Goal: Transaction & Acquisition: Purchase product/service

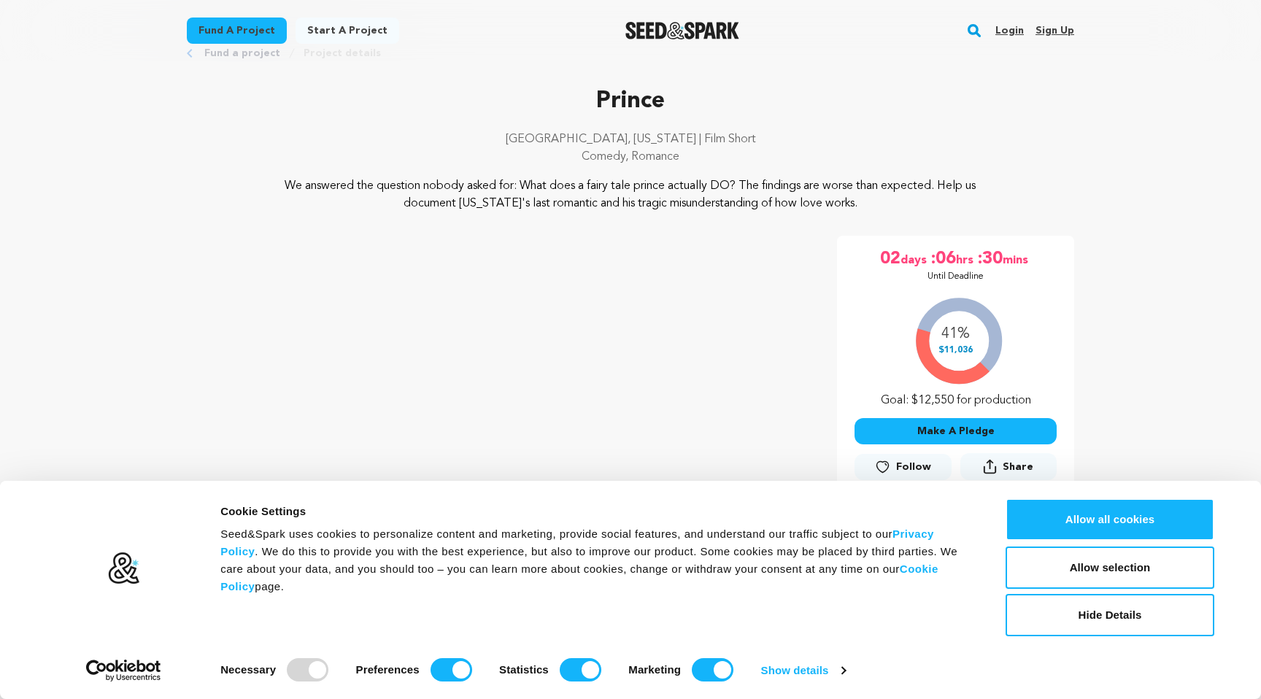
scroll to position [51, 0]
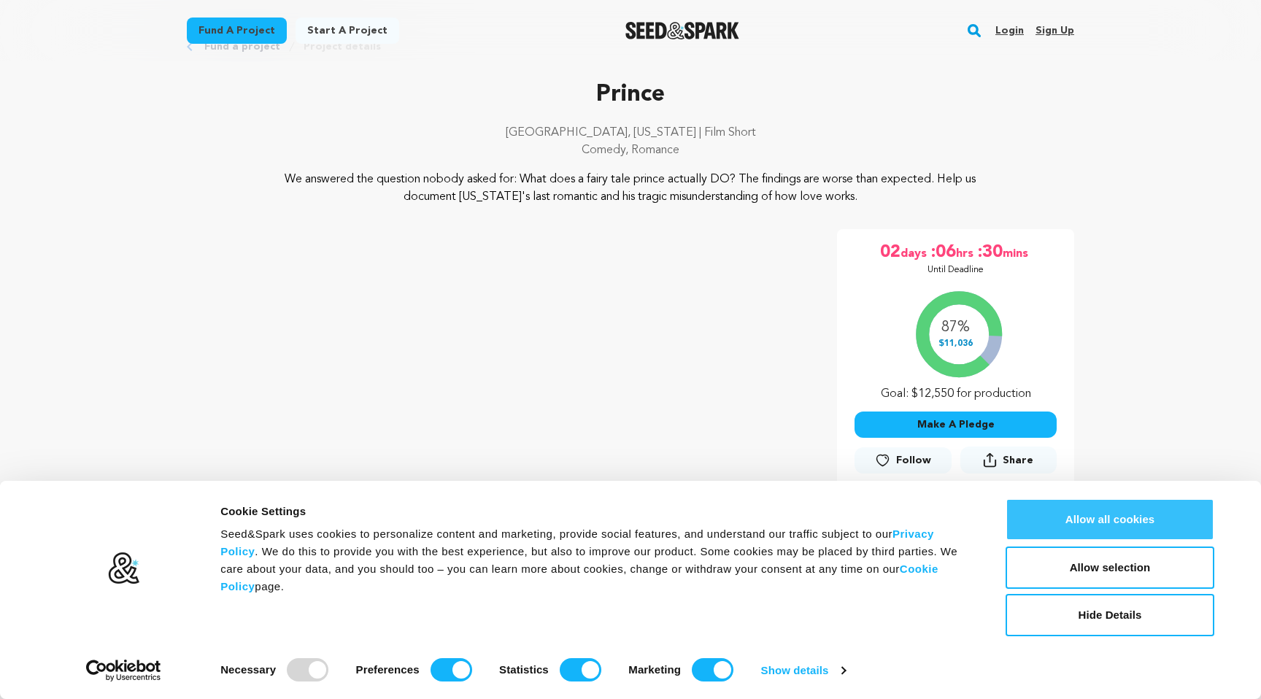
click at [1134, 524] on button "Allow all cookies" at bounding box center [1110, 520] width 209 height 42
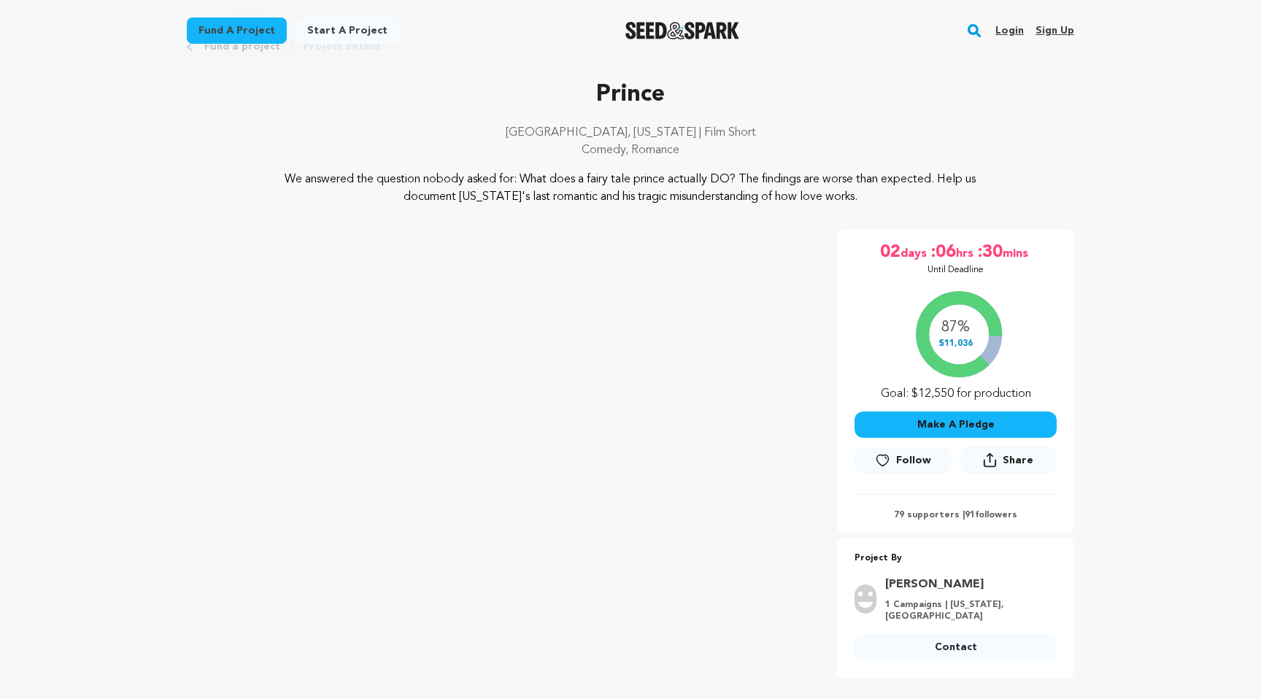
click at [939, 424] on button "Make A Pledge" at bounding box center [956, 425] width 202 height 26
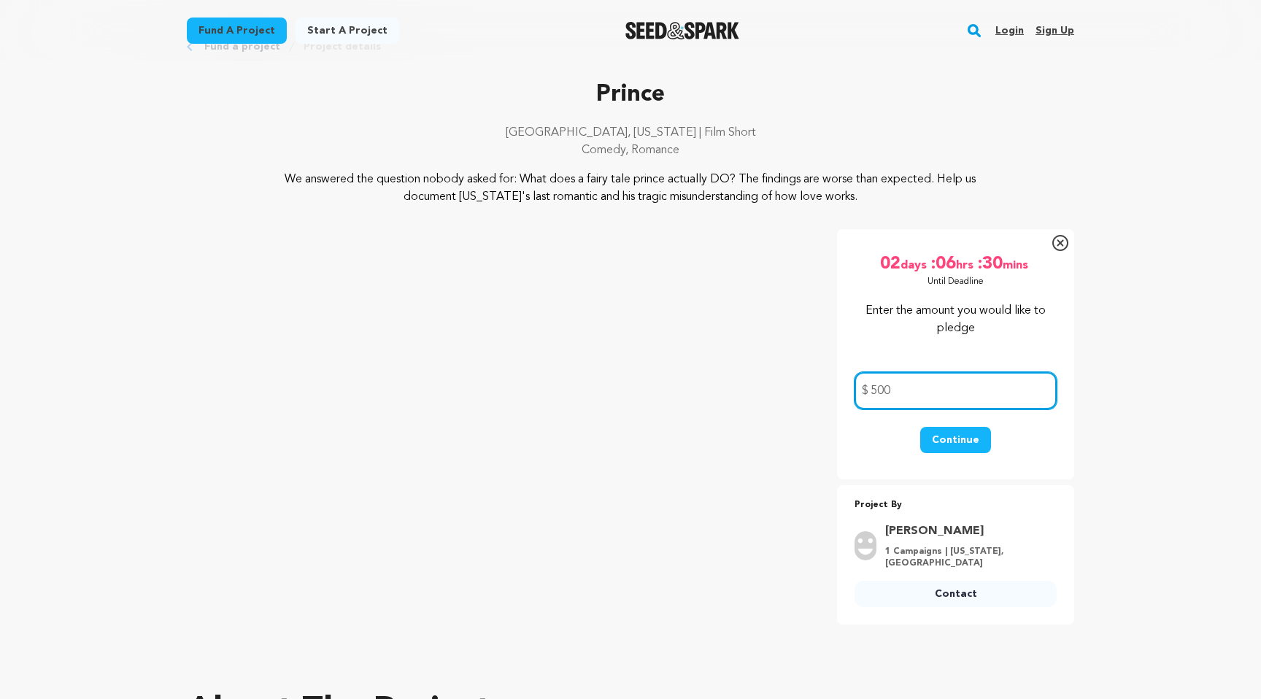
type input "500"
click at [951, 432] on button "Continue" at bounding box center [955, 440] width 71 height 26
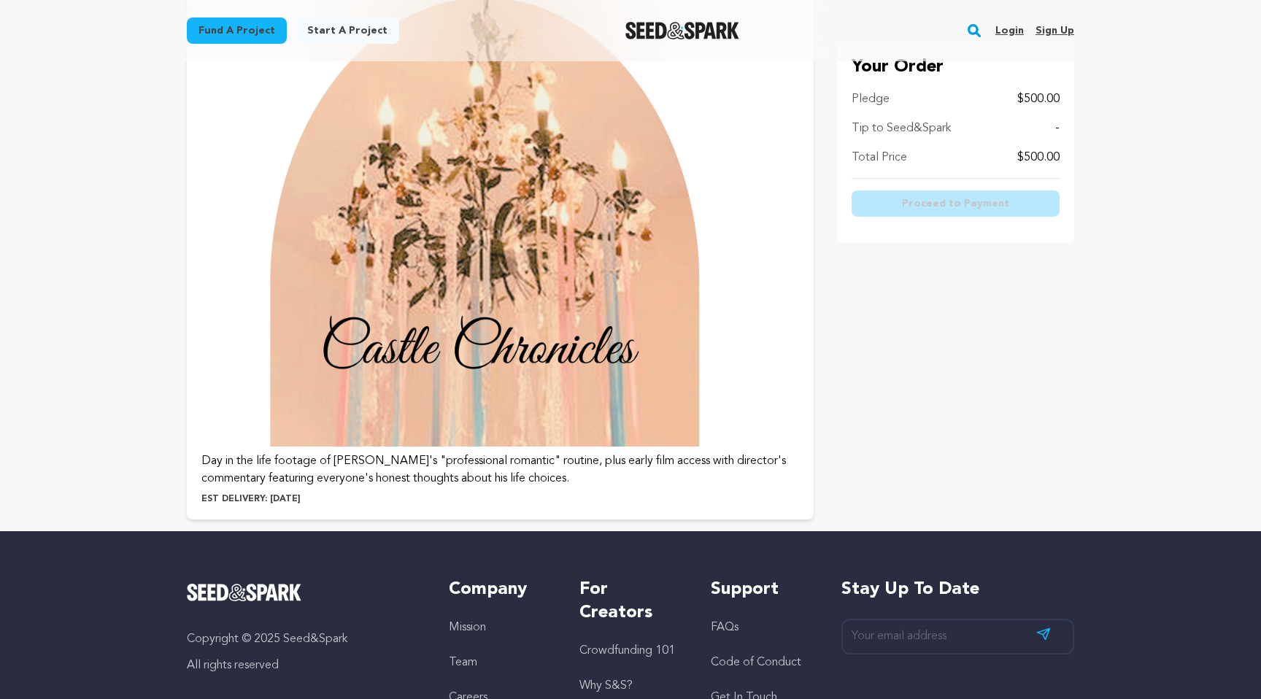
scroll to position [3931, 0]
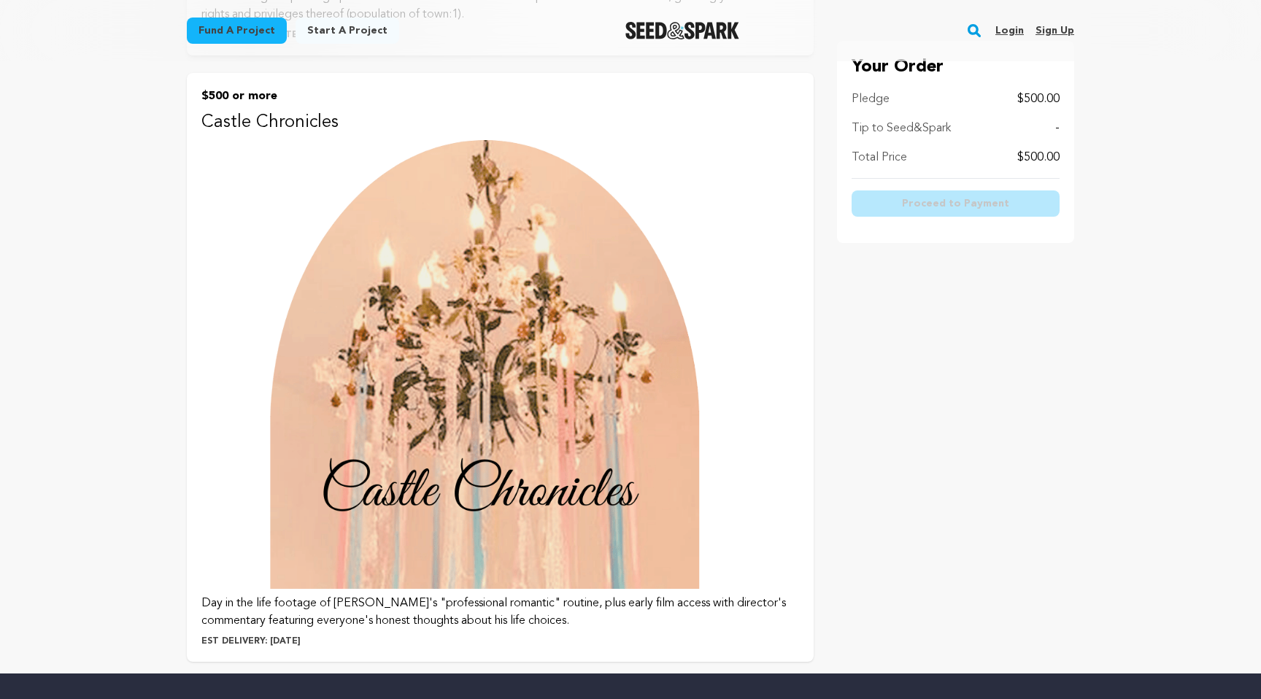
click at [519, 277] on img at bounding box center [500, 364] width 598 height 449
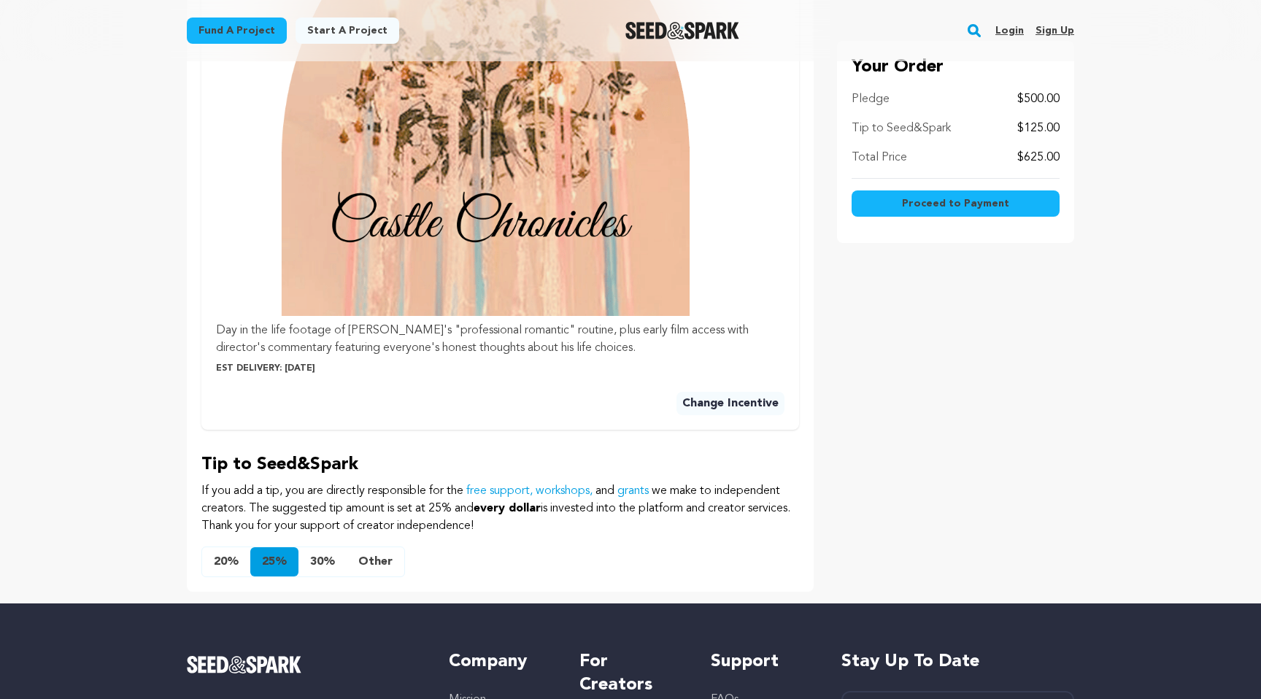
scroll to position [701, 0]
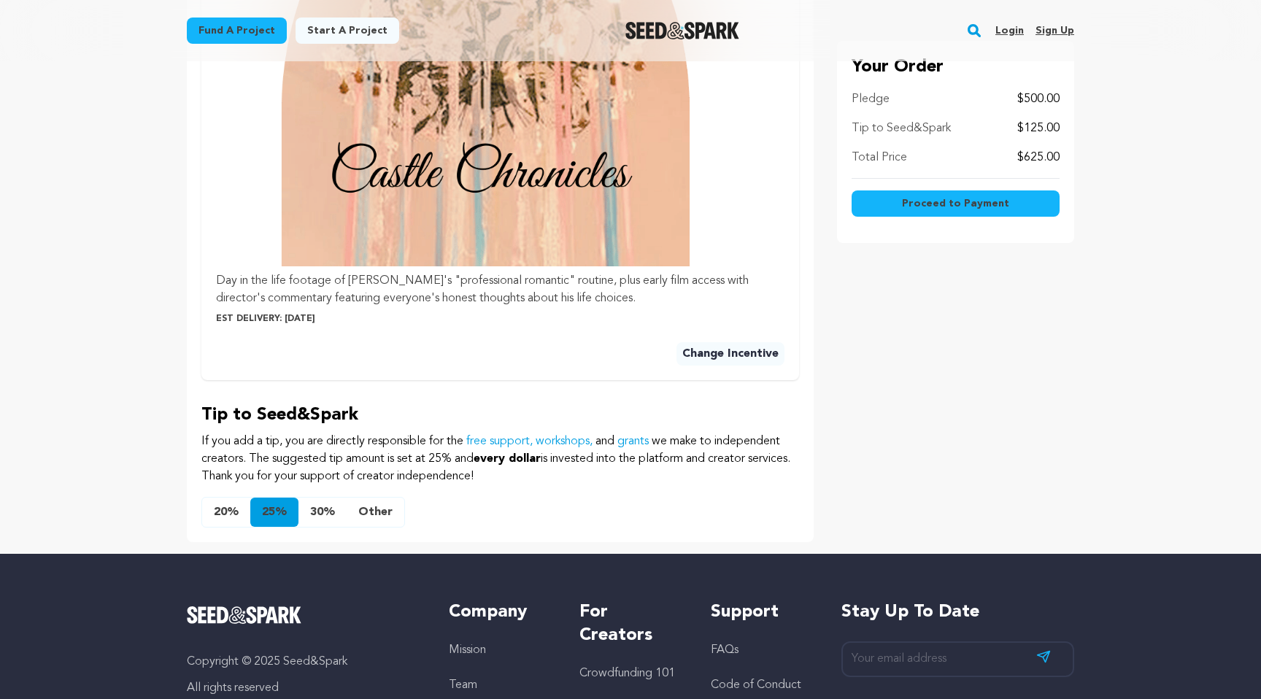
click at [223, 515] on button "20%" at bounding box center [226, 512] width 48 height 29
click at [381, 510] on button "Other" at bounding box center [376, 512] width 58 height 29
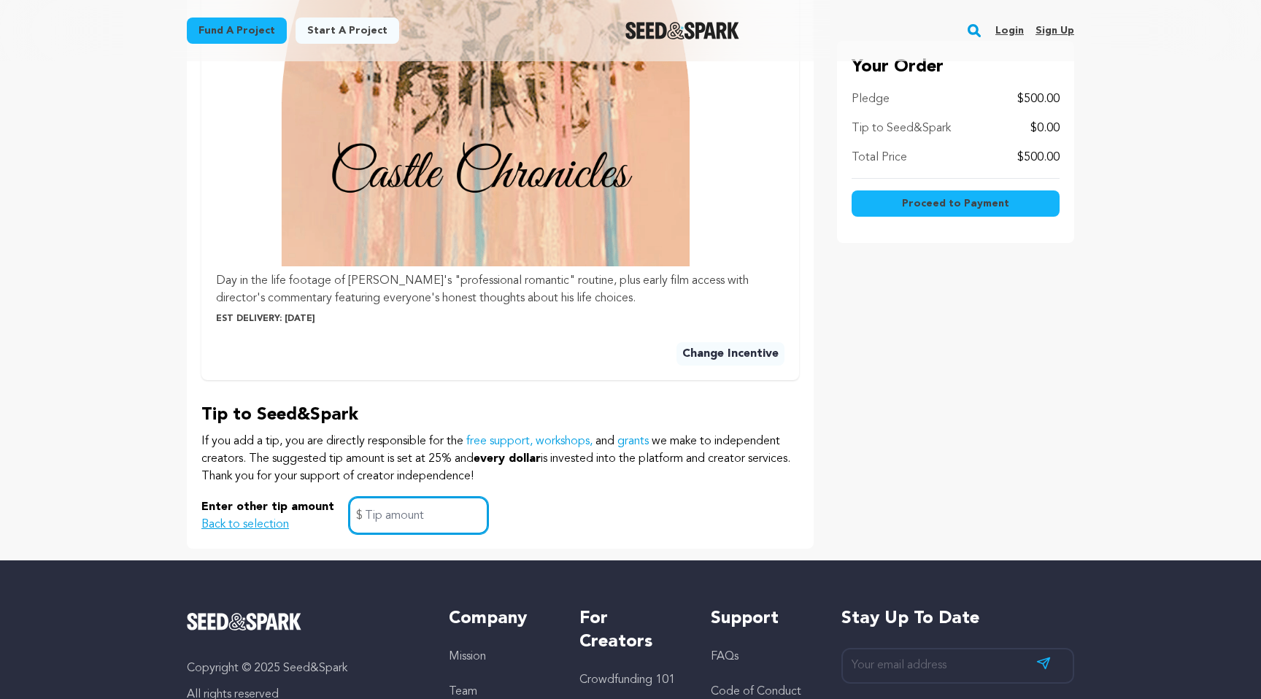
click at [380, 510] on input "text" at bounding box center [418, 515] width 139 height 37
type input "50"
click at [1001, 389] on div "Your Order Pledge $500.00 Tip to Seed&Spark $50.00 Total Price $550.00 Proceed …" at bounding box center [955, 28] width 237 height 1039
click at [971, 381] on div "Your Order Pledge $500.00 Tip to Seed&Spark $50.00 Total Price $550.00 Proceed …" at bounding box center [955, 28] width 237 height 1039
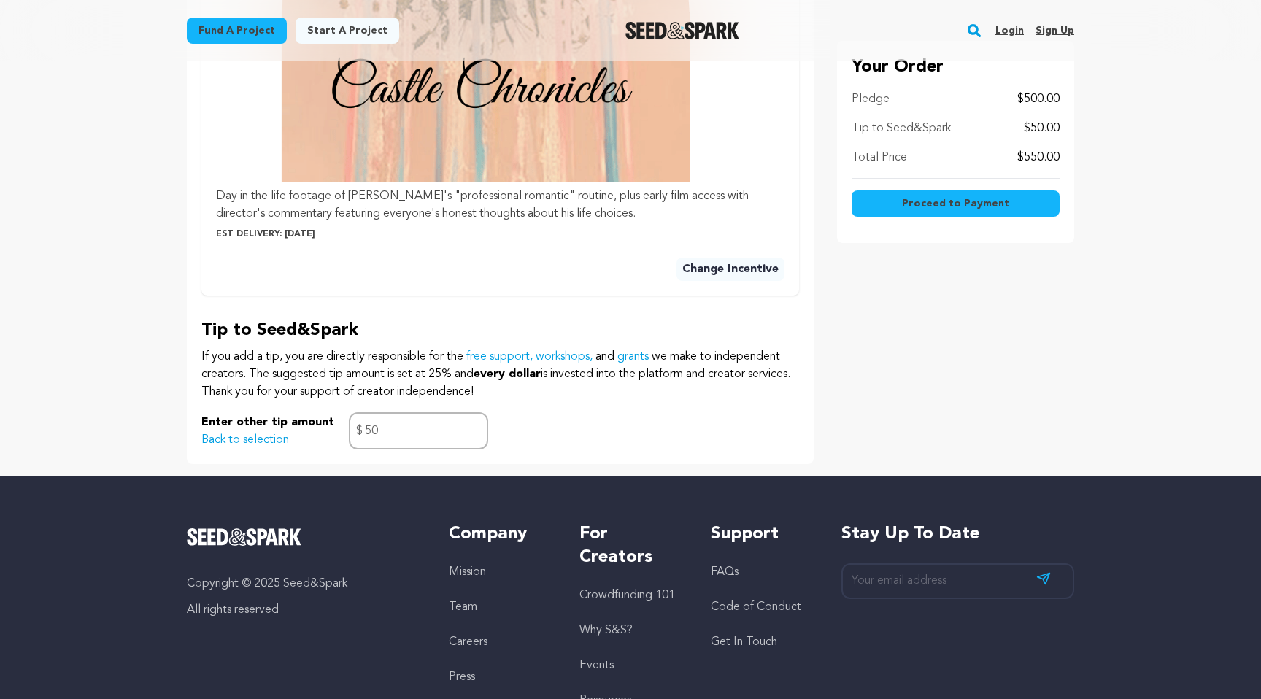
scroll to position [948, 0]
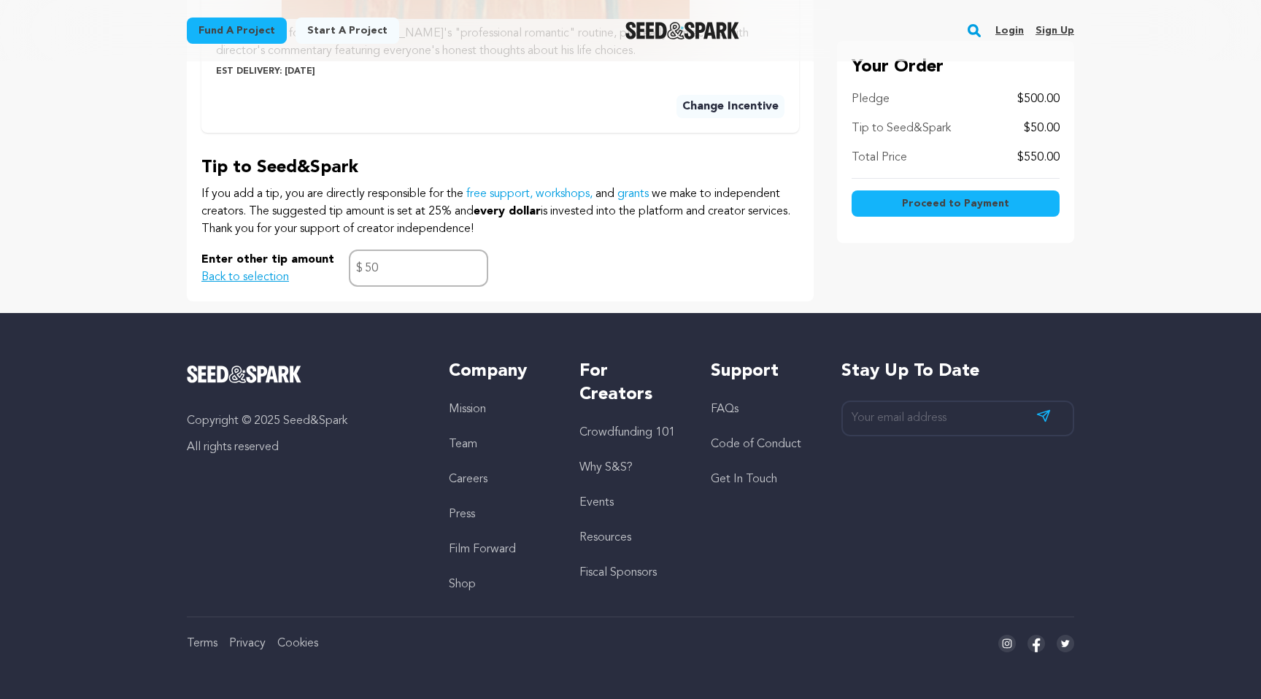
click at [929, 193] on button "Proceed to Payment" at bounding box center [956, 204] width 208 height 26
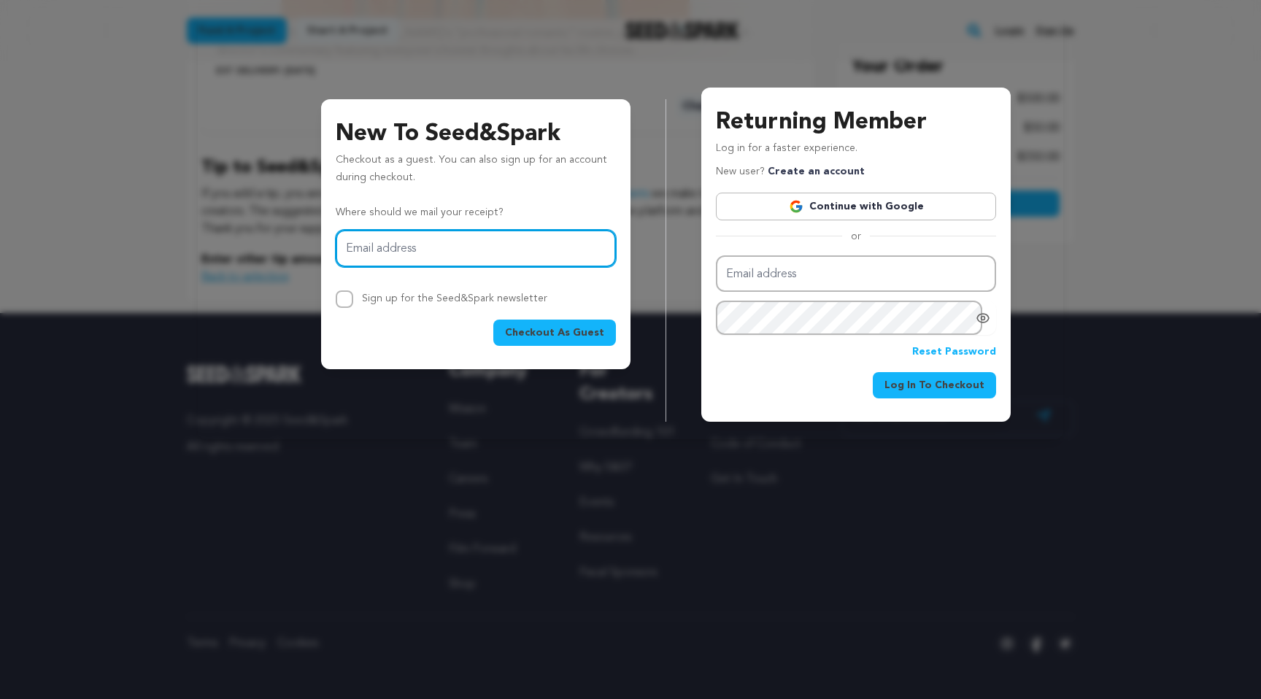
click at [482, 263] on input "Email address" at bounding box center [476, 248] width 280 height 37
click at [439, 242] on input "Email address" at bounding box center [476, 248] width 280 height 37
type input "annalisa.menin@gmail.com"
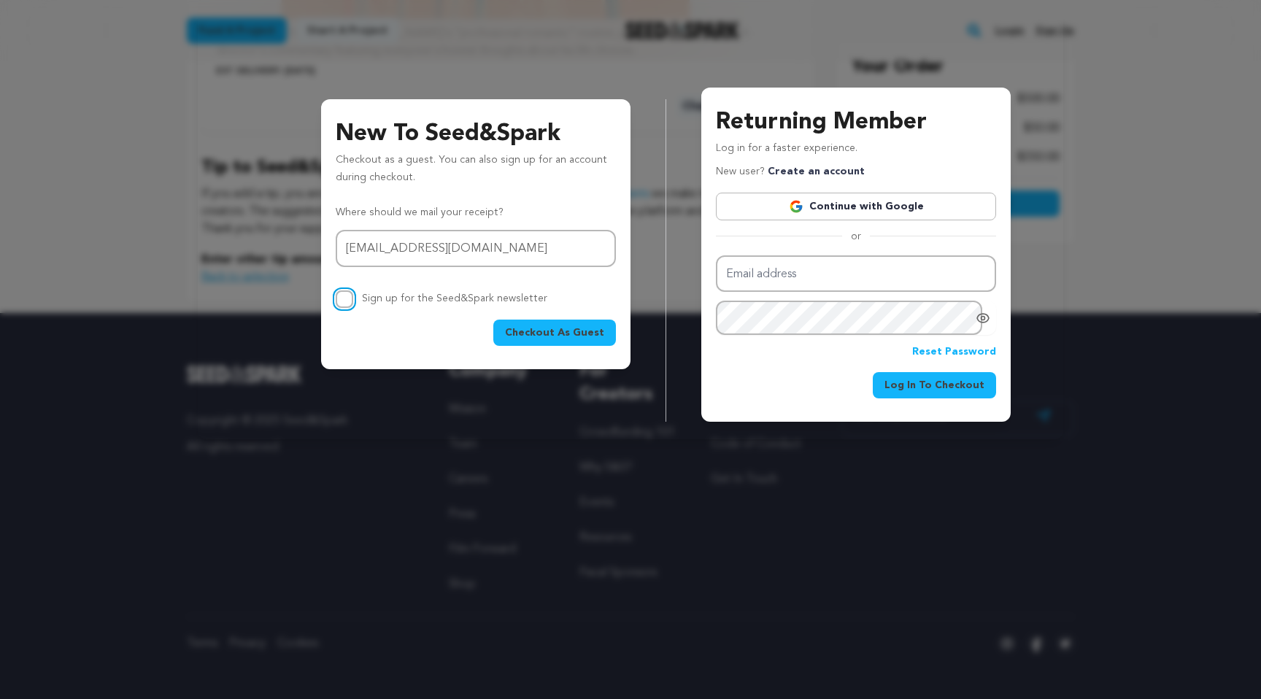
click at [351, 299] on input "Sign up for the Seed&Spark newsletter" at bounding box center [345, 300] width 18 height 18
checkbox input "true"
click at [551, 328] on span "Checkout As Guest" at bounding box center [554, 333] width 99 height 15
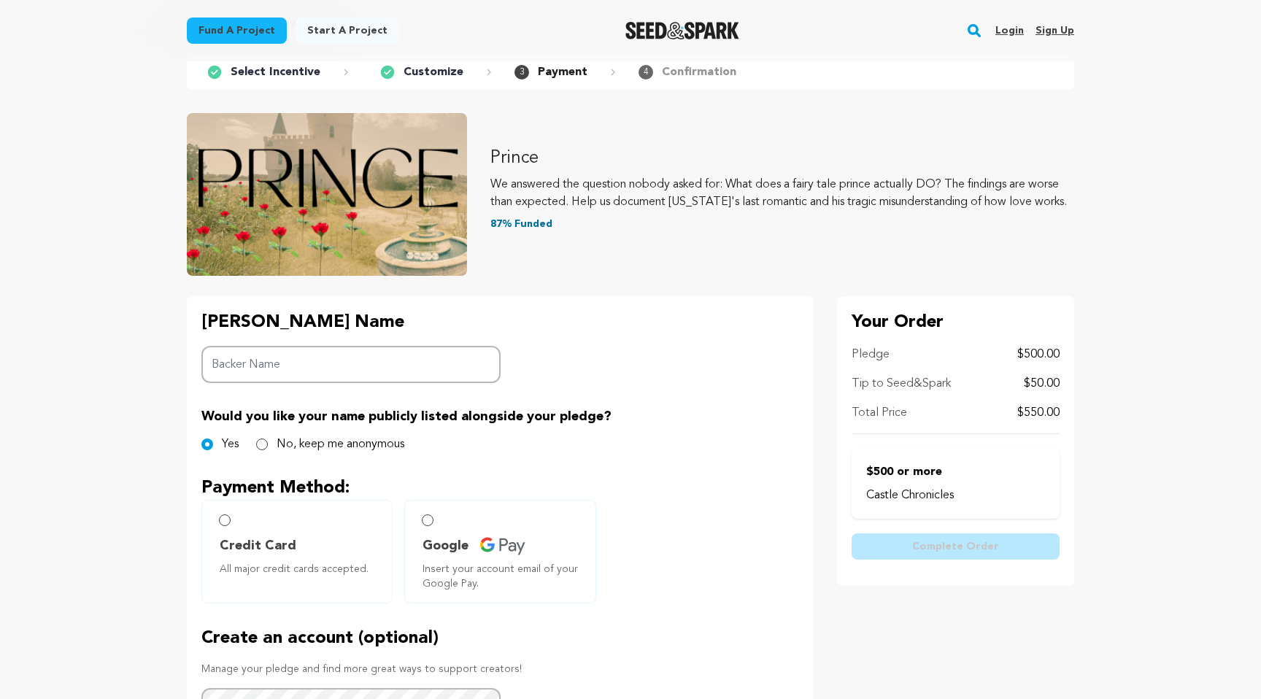
scroll to position [96, 0]
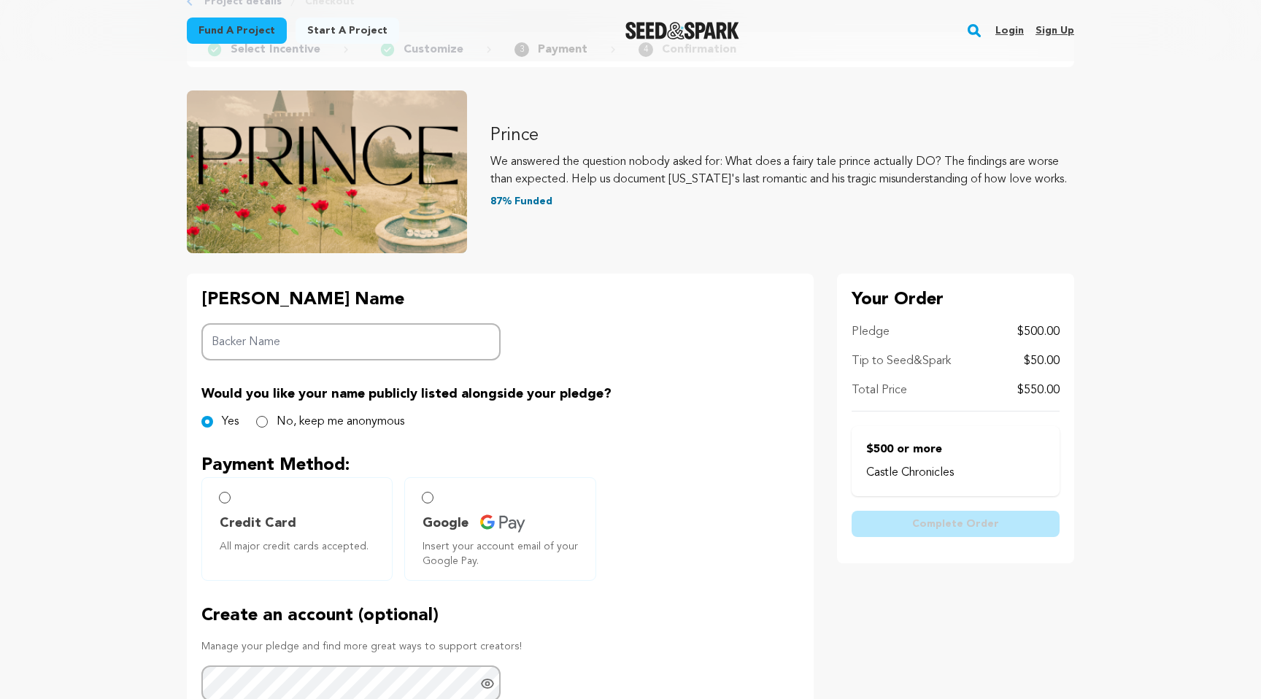
click at [395, 347] on input "Backer Name" at bounding box center [350, 341] width 299 height 37
type input "Annalisa Menin"
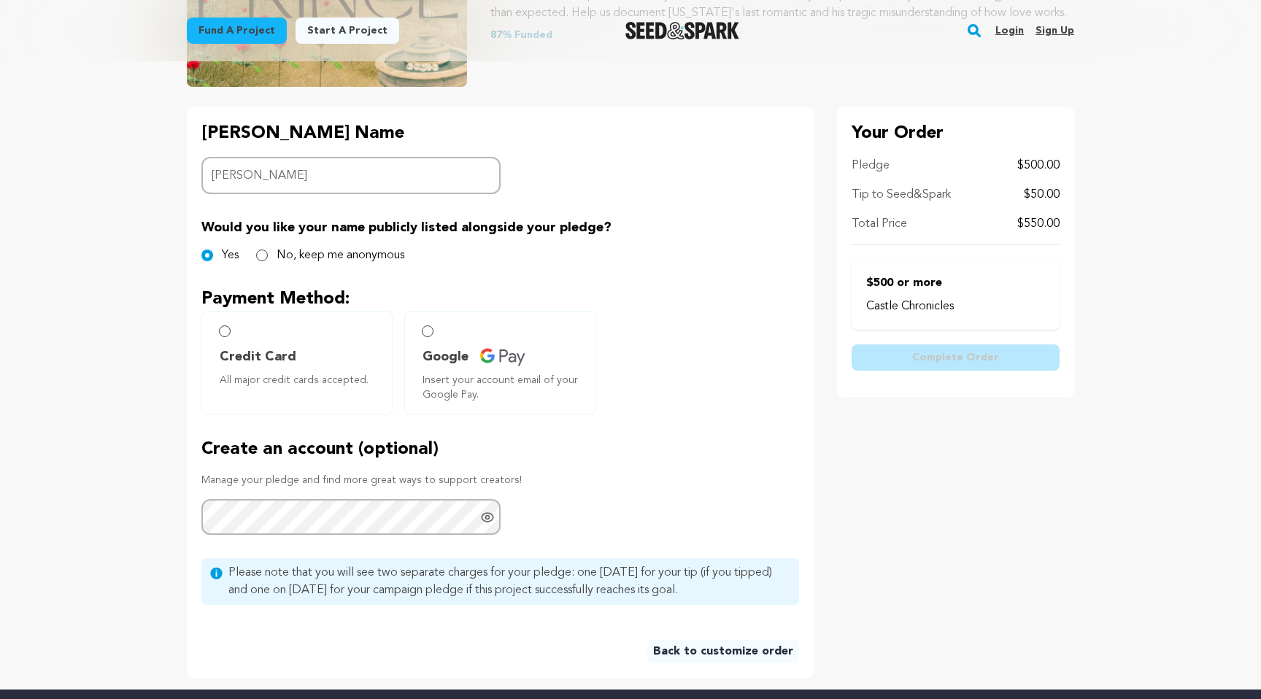
scroll to position [266, 0]
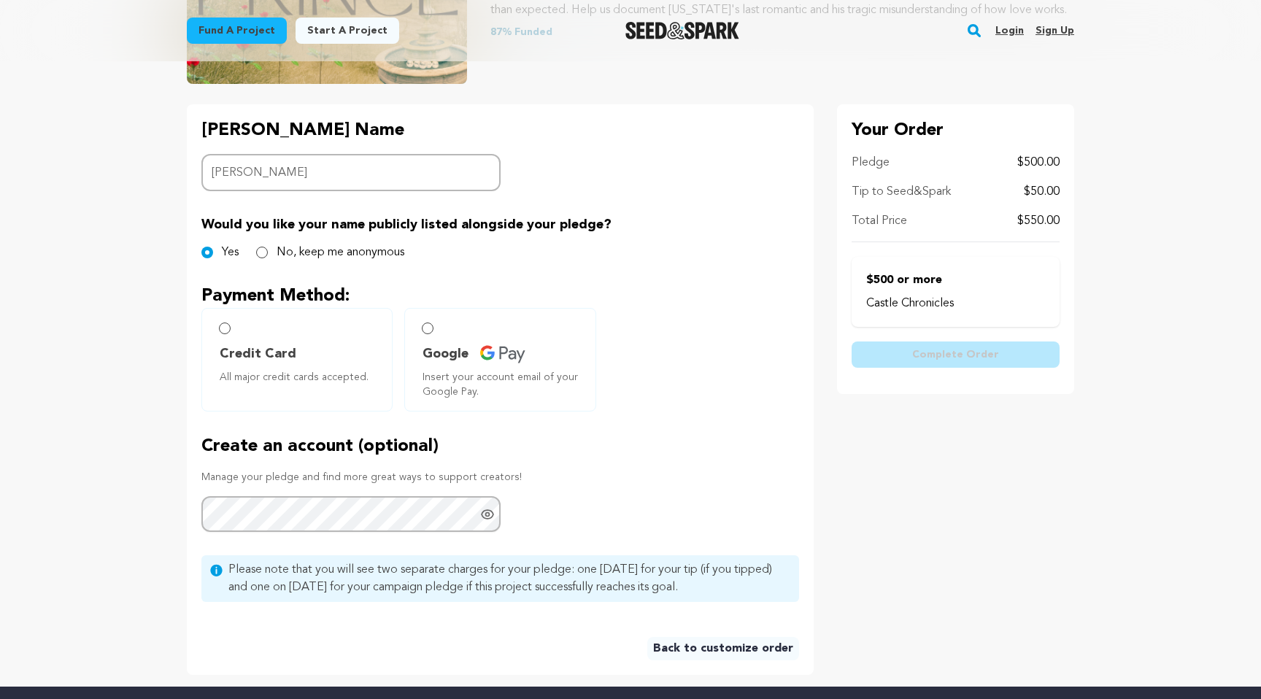
click at [228, 334] on label "Credit Card All major credit cards accepted." at bounding box center [296, 360] width 191 height 104
radio input "true"
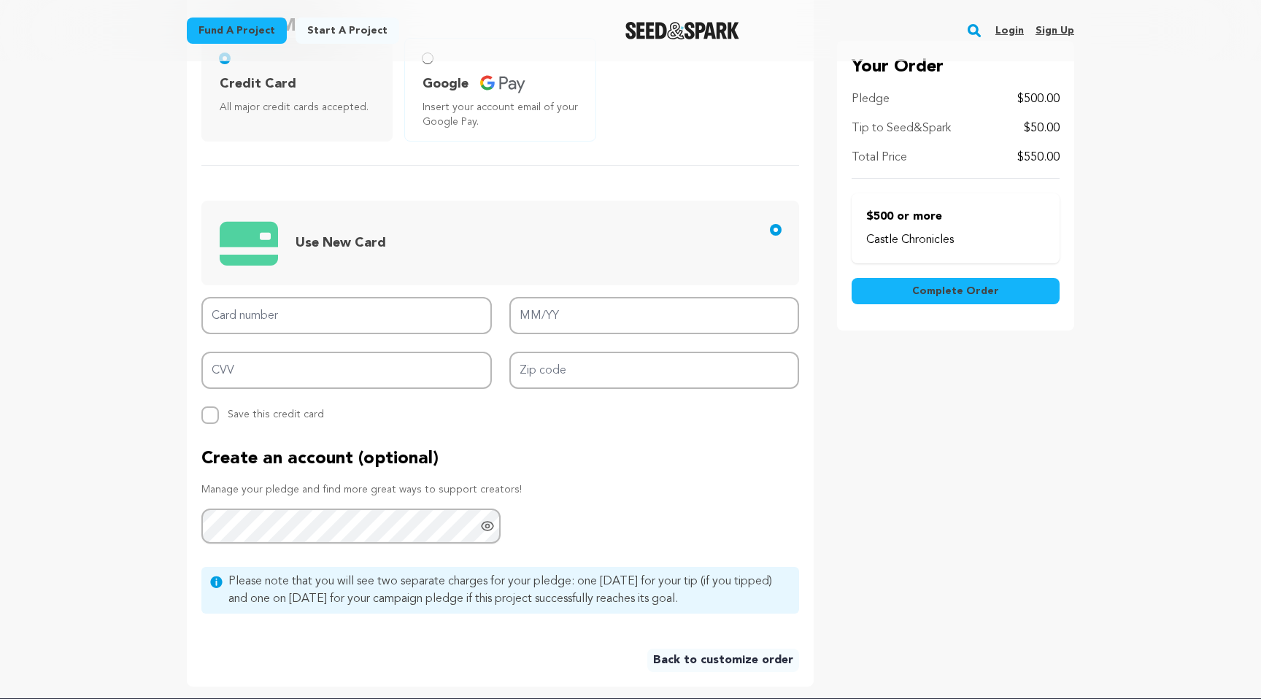
scroll to position [550, 0]
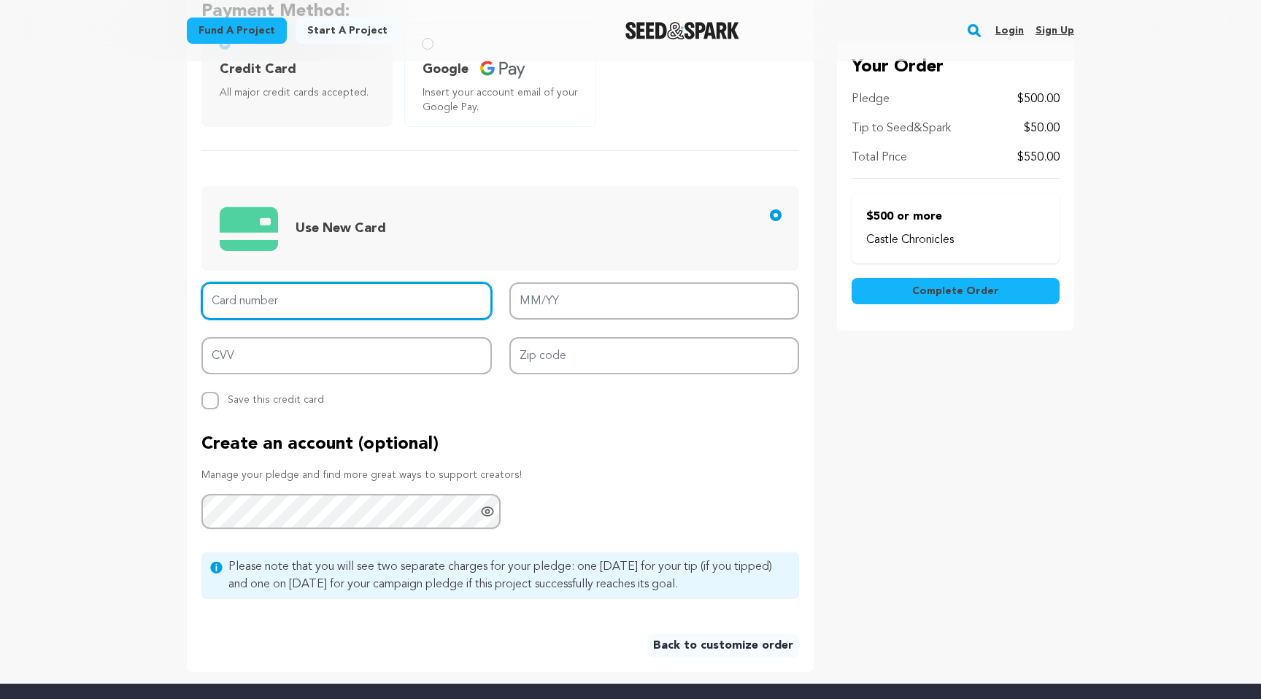
click at [307, 289] on input "Card number" at bounding box center [346, 300] width 291 height 37
type input "3767 6719 5583 000"
type input "06/30"
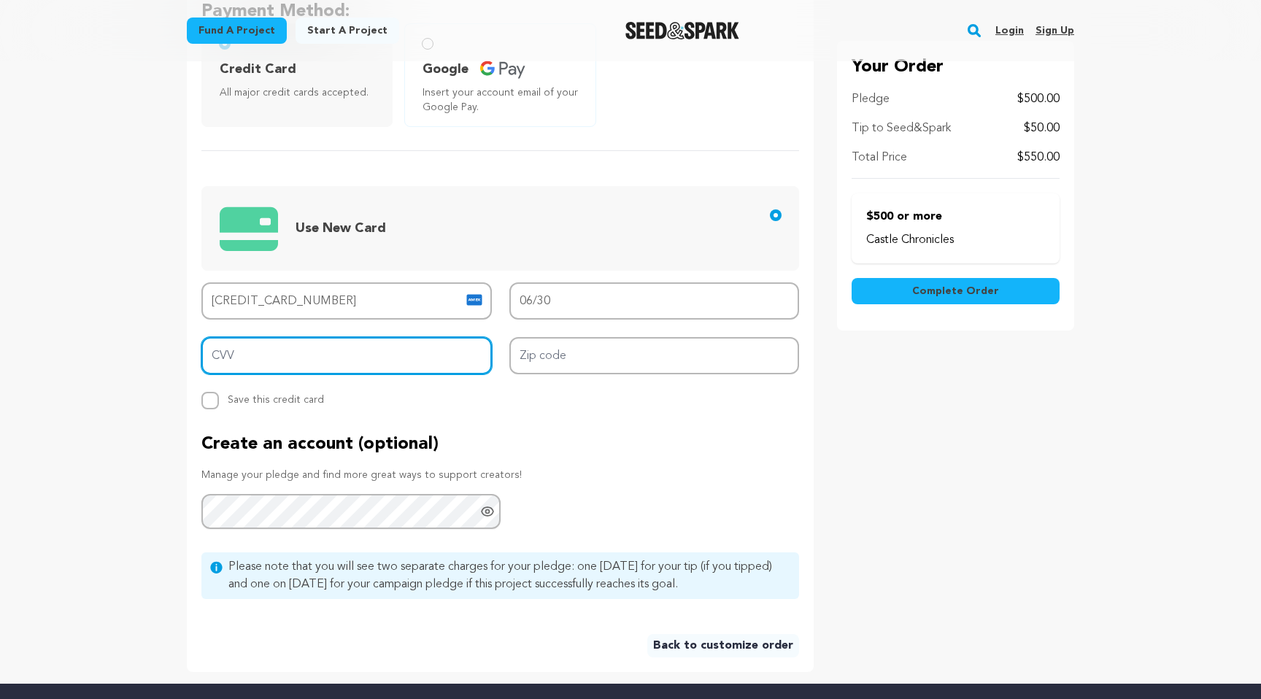
click at [436, 348] on input "CVV" at bounding box center [346, 355] width 291 height 37
click at [381, 358] on input "CVV" at bounding box center [346, 355] width 291 height 37
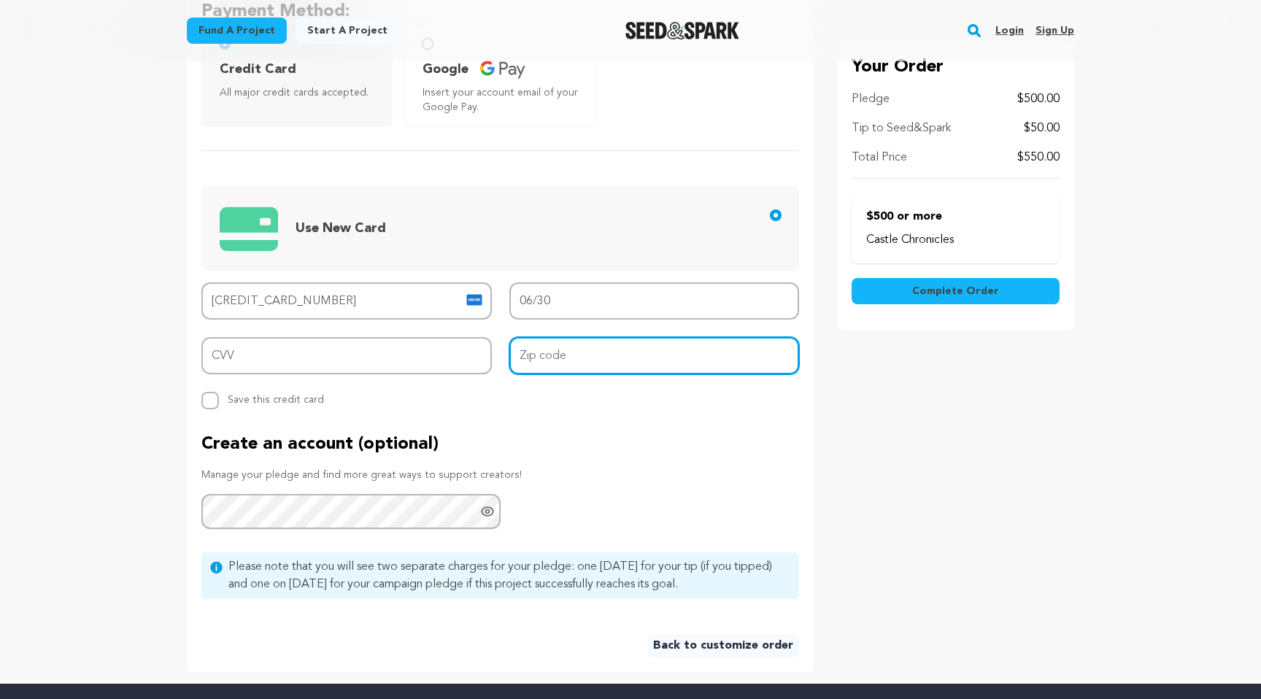
click at [609, 355] on input "Zip code" at bounding box center [654, 355] width 291 height 37
type input "11109"
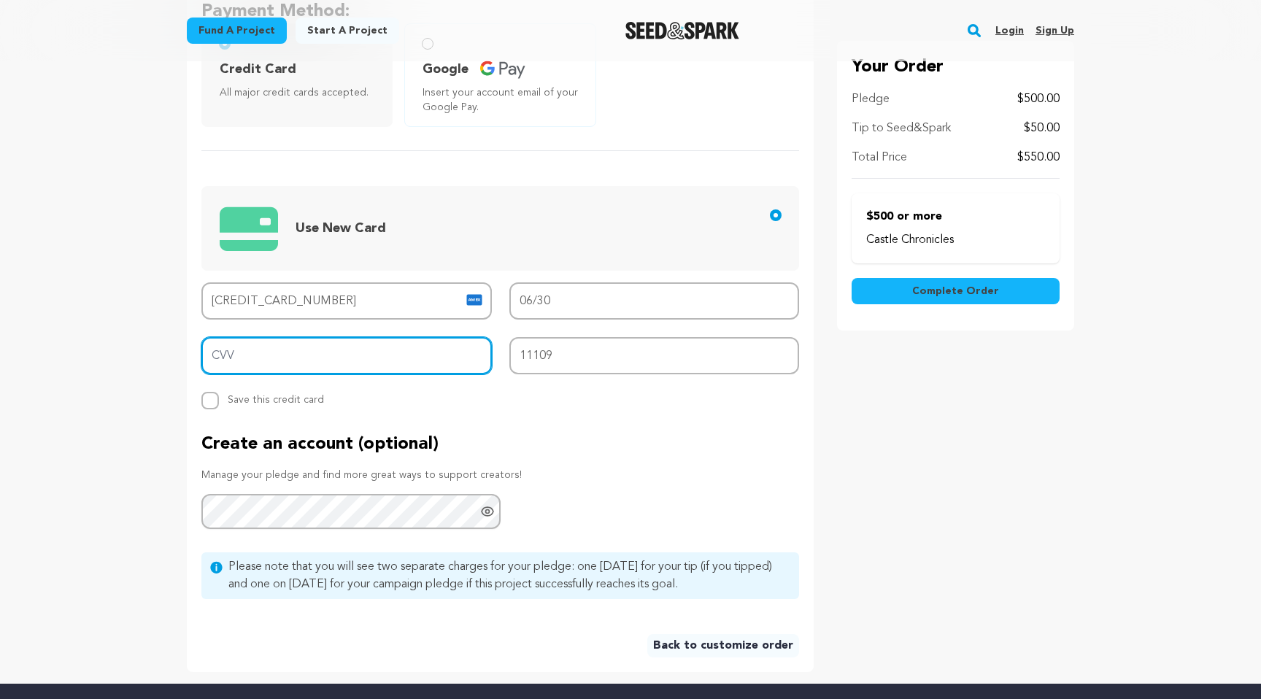
click at [358, 364] on input "CVV" at bounding box center [346, 355] width 291 height 37
type input "4"
type input "3379"
click at [655, 477] on p "Manage your pledge and find more great ways to support creators!" at bounding box center [500, 475] width 598 height 15
click at [933, 298] on span "Complete Order" at bounding box center [955, 291] width 87 height 15
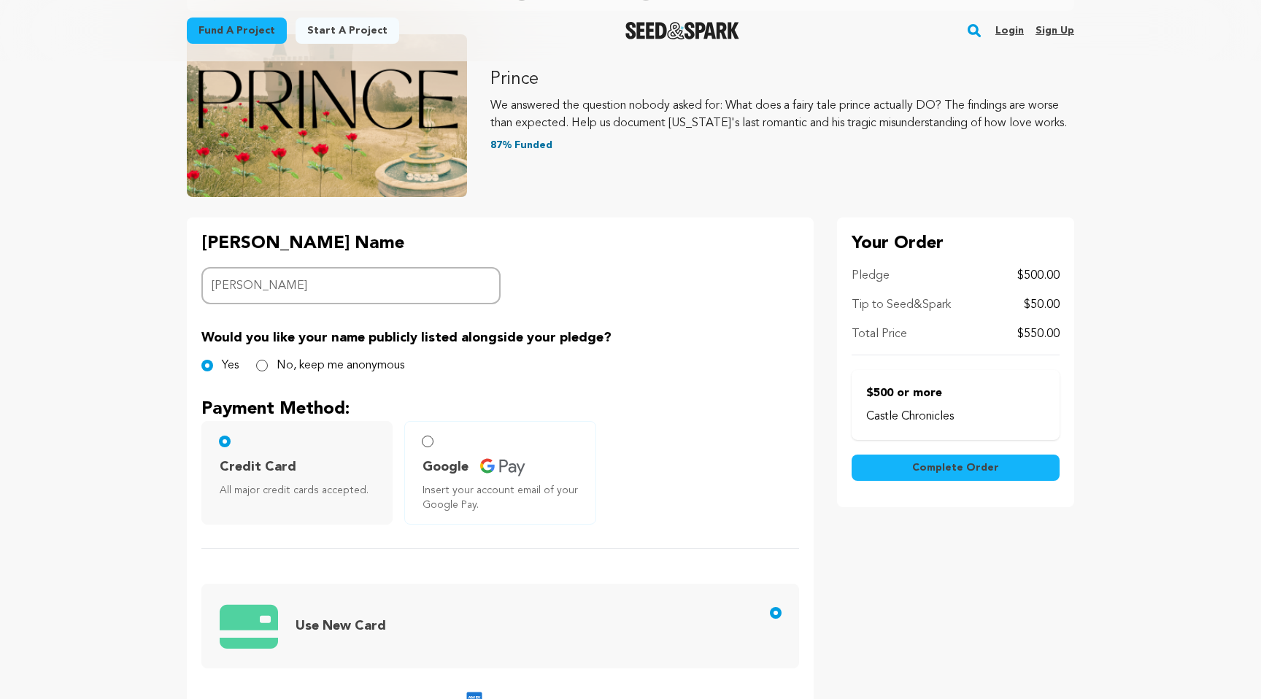
scroll to position [96, 0]
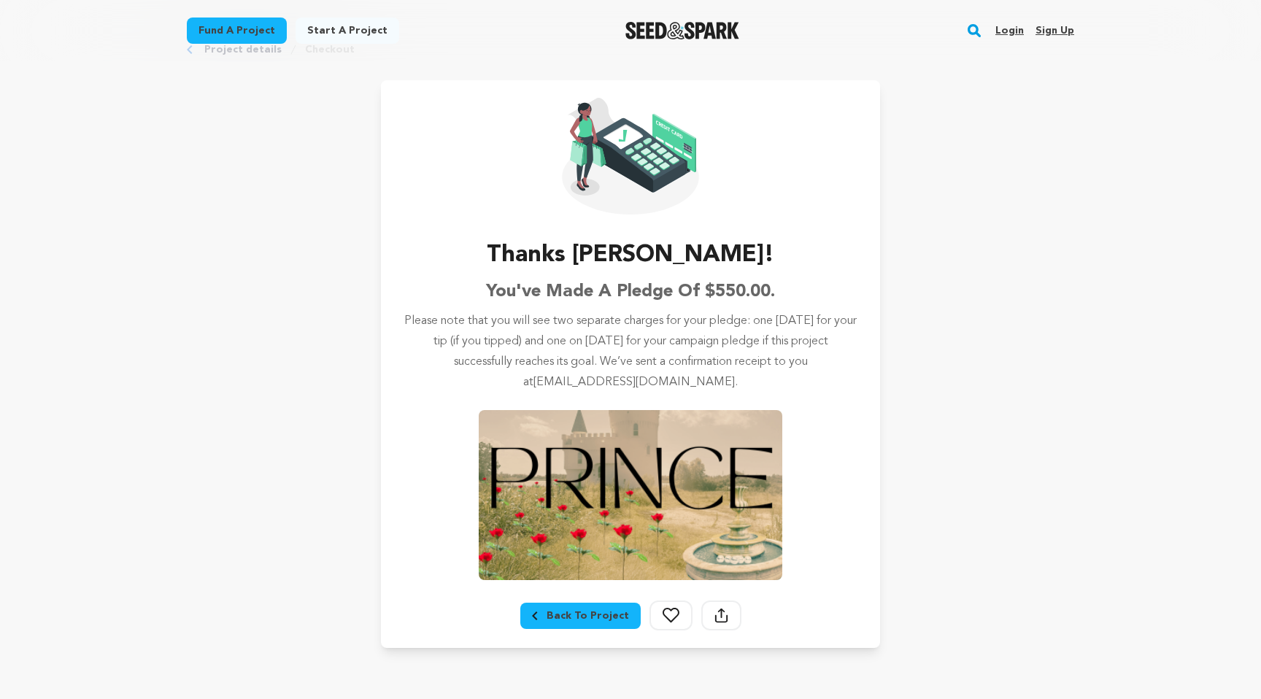
scroll to position [61, 0]
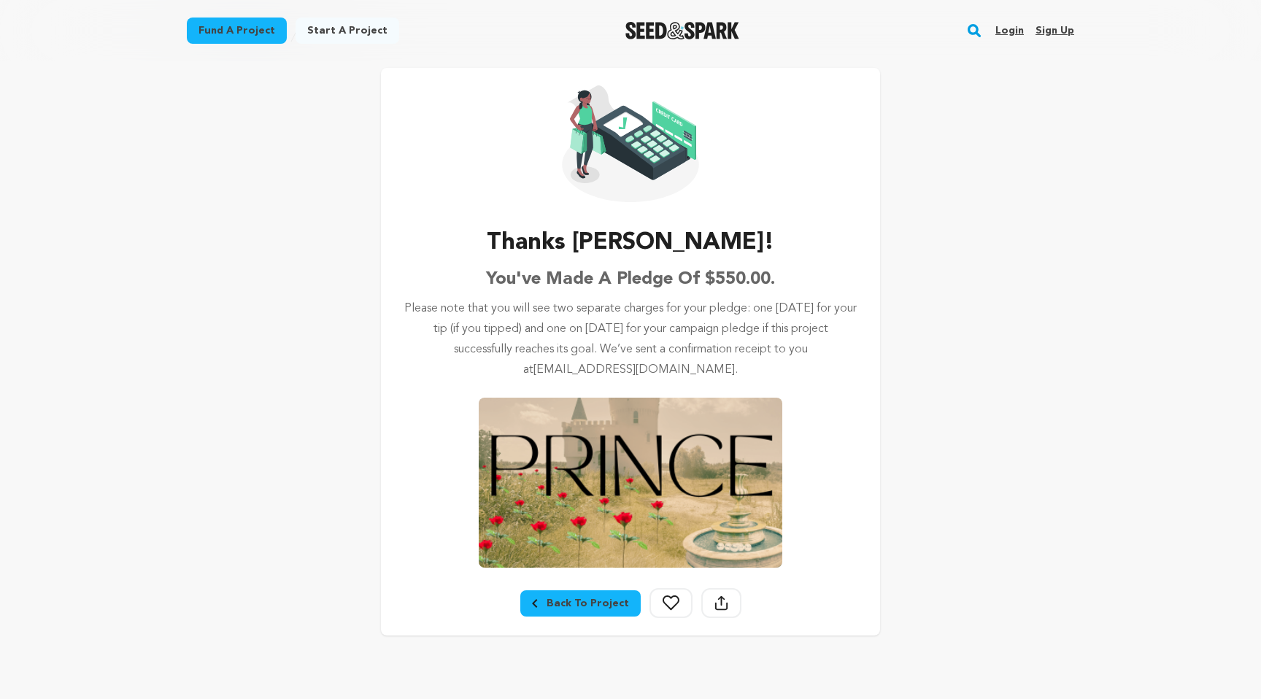
click at [399, 116] on div at bounding box center [630, 135] width 499 height 134
